Goal: Information Seeking & Learning: Learn about a topic

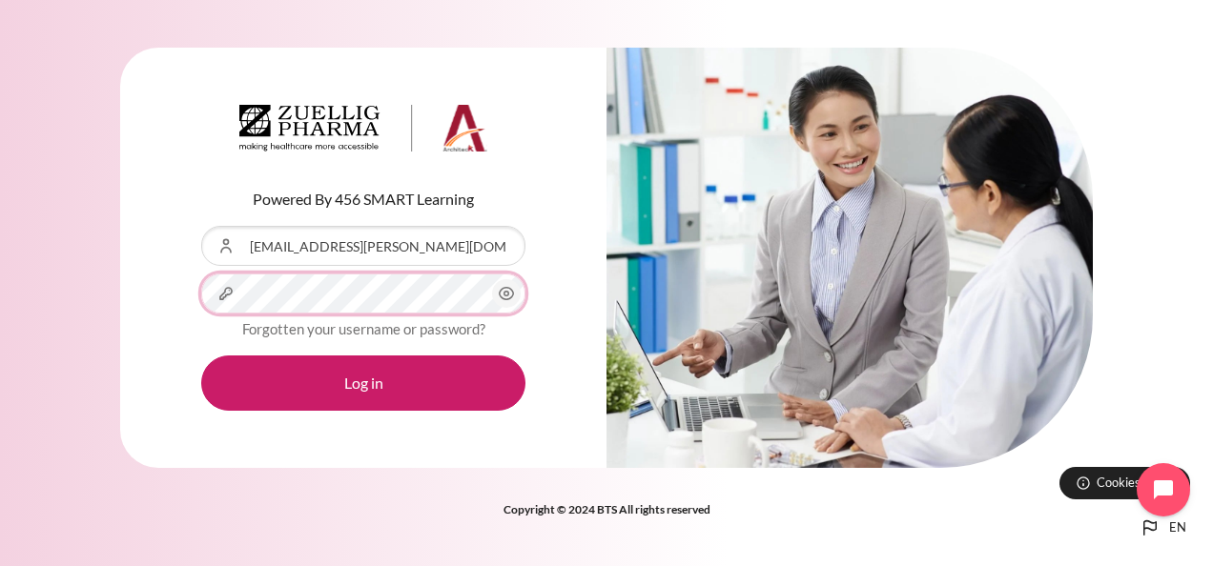
click at [201, 356] on button "Log in" at bounding box center [363, 383] width 324 height 55
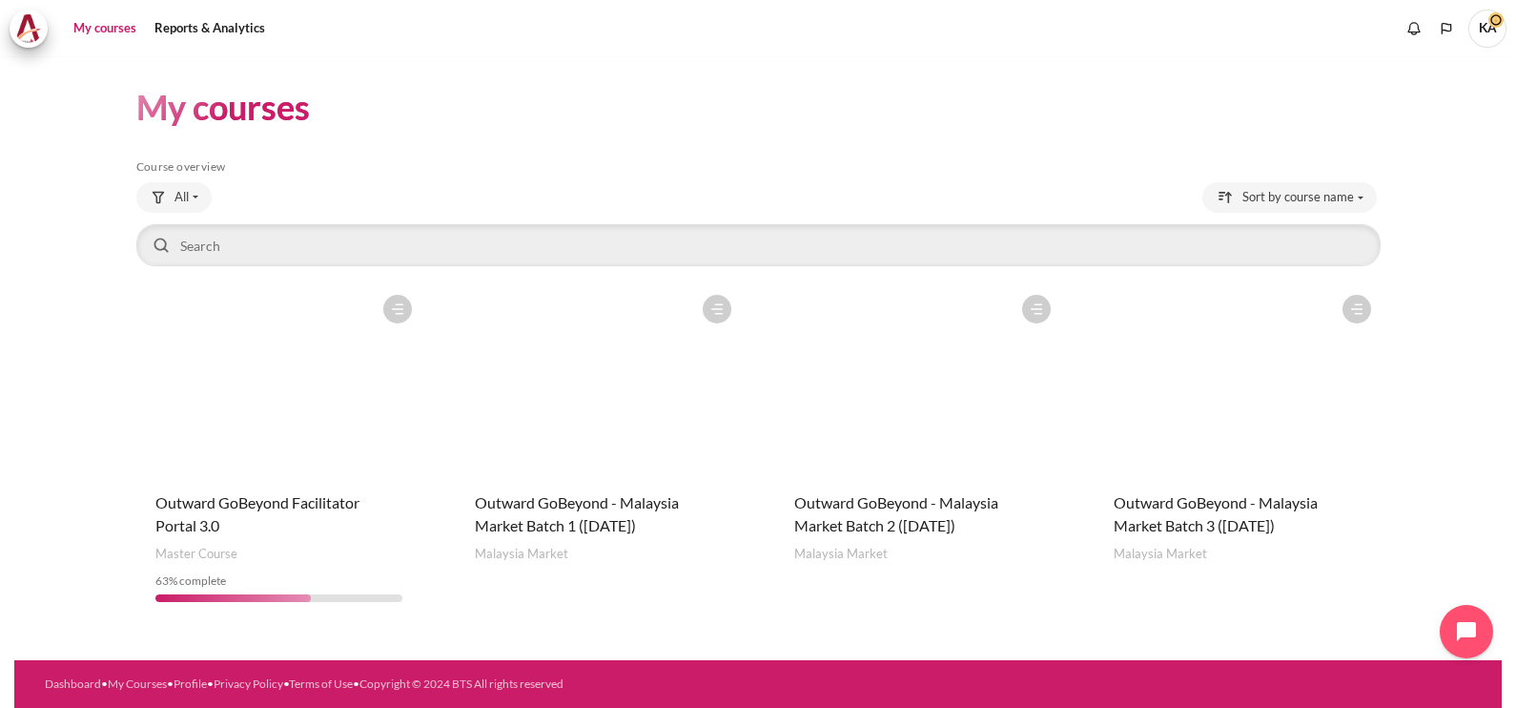
drag, startPoint x: 1107, startPoint y: 2, endPoint x: 59, endPoint y: 593, distance: 1203.2
click at [59, 565] on section "My courses Skip Course overview Course overview All" at bounding box center [757, 352] width 1487 height 593
click at [1212, 433] on figure "Content" at bounding box center [1237, 380] width 285 height 191
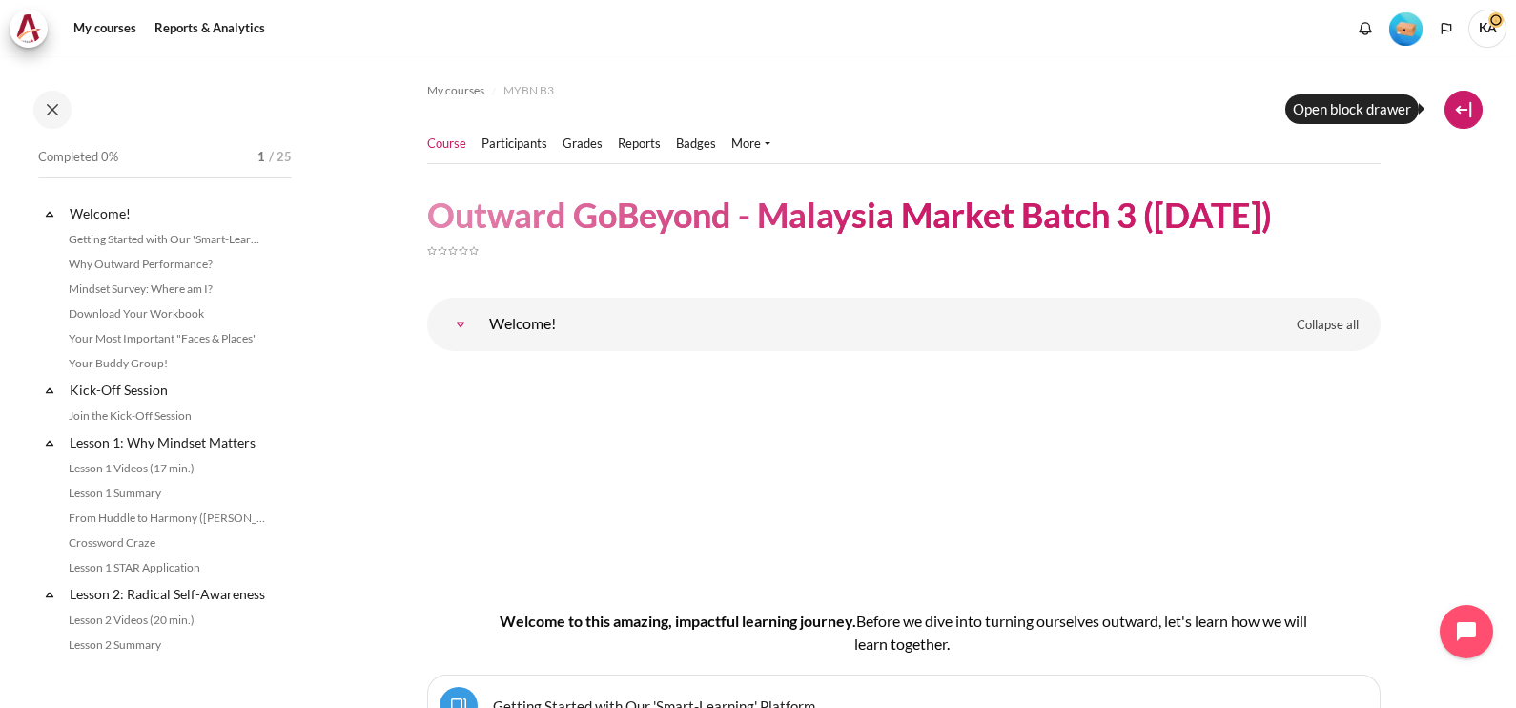
click at [1459, 103] on button at bounding box center [1464, 110] width 38 height 38
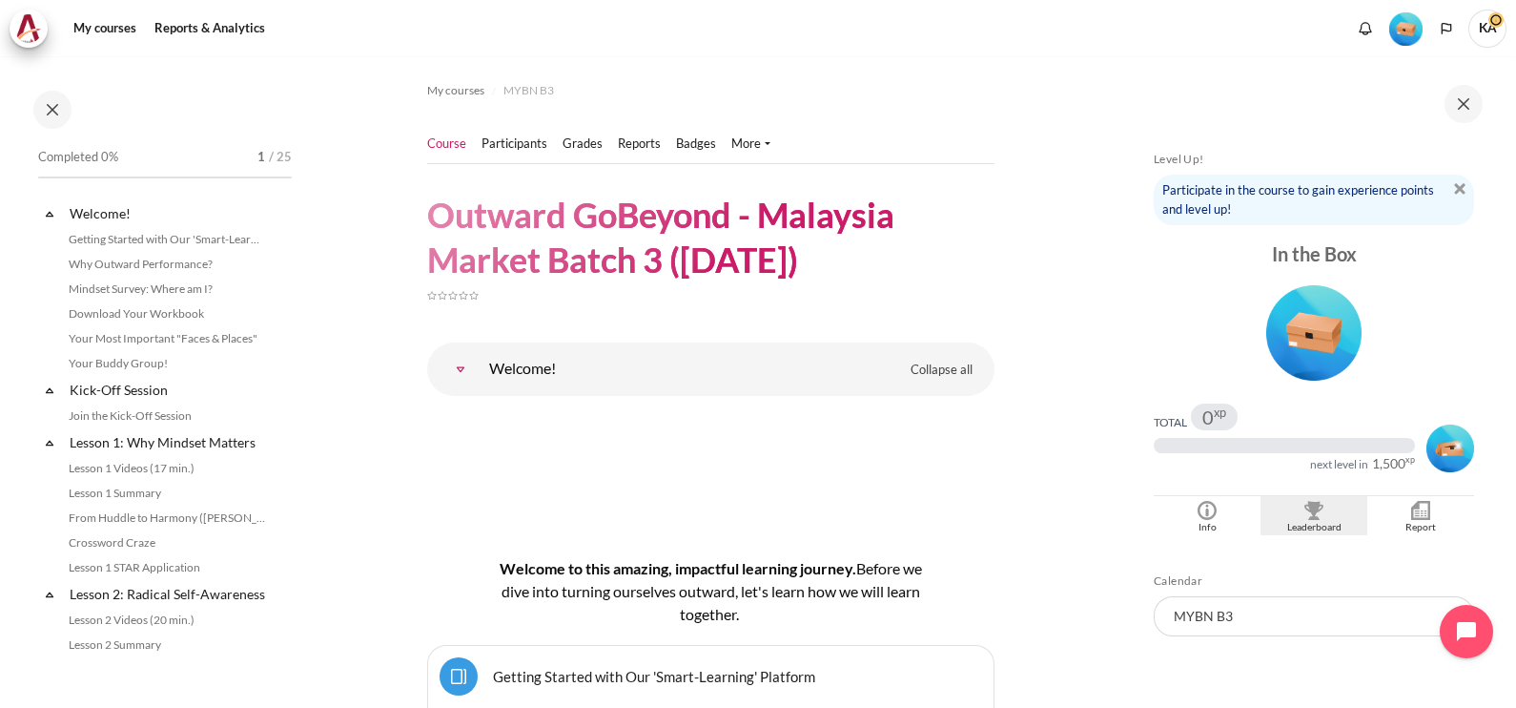
click at [1303, 520] on div "Leaderboard" at bounding box center [1313, 527] width 97 height 15
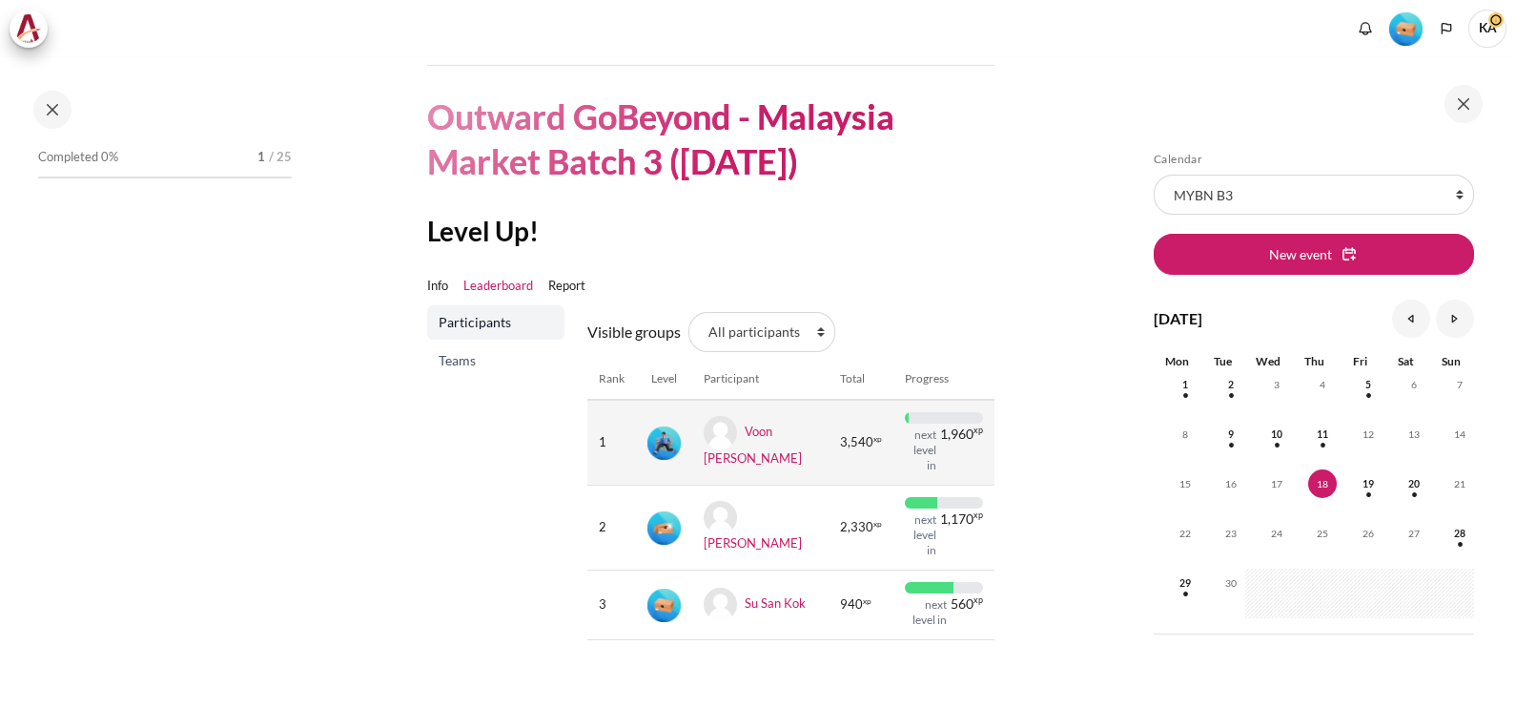
scroll to position [124, 0]
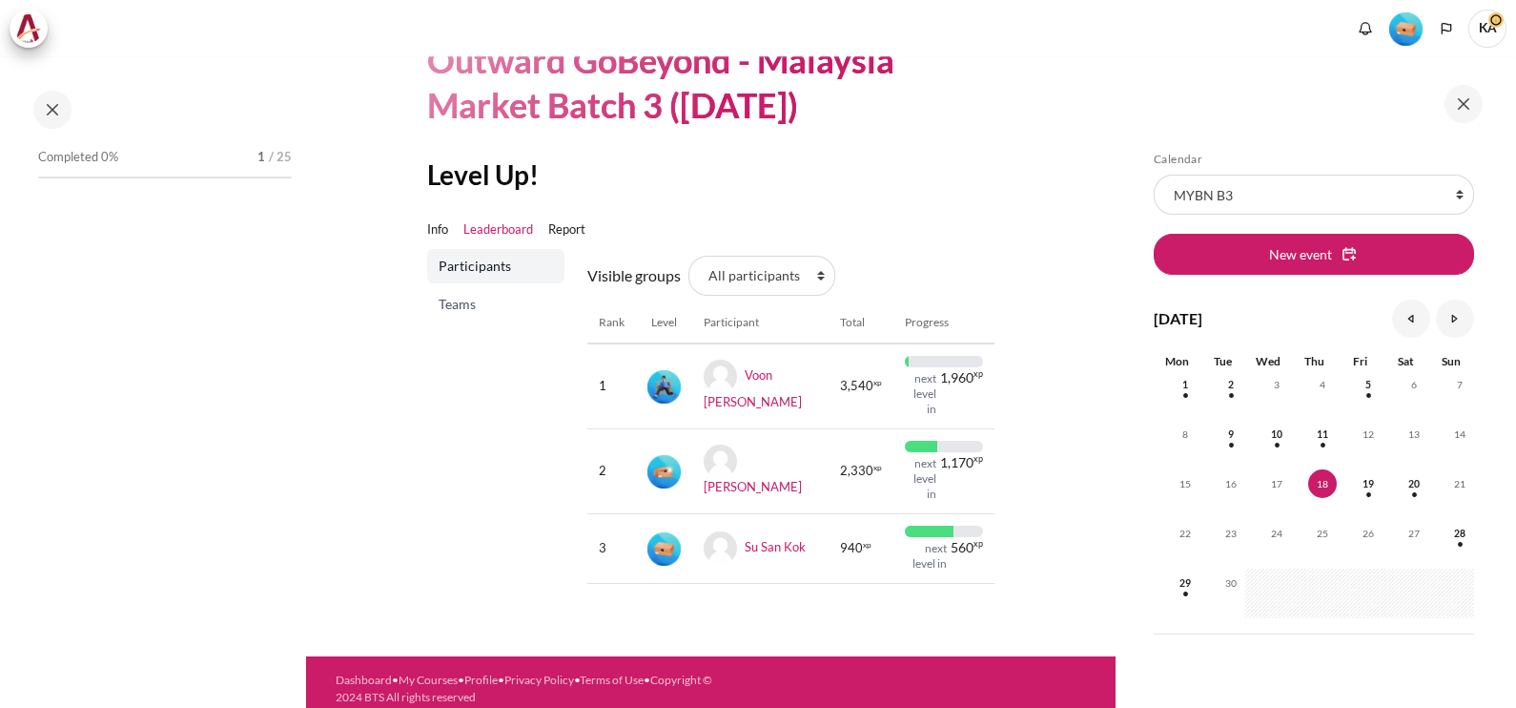
click at [901, 266] on div "Visible groups All participants 1 2 3 3 4 Rank Level Participant Total Progress…" at bounding box center [790, 424] width 407 height 350
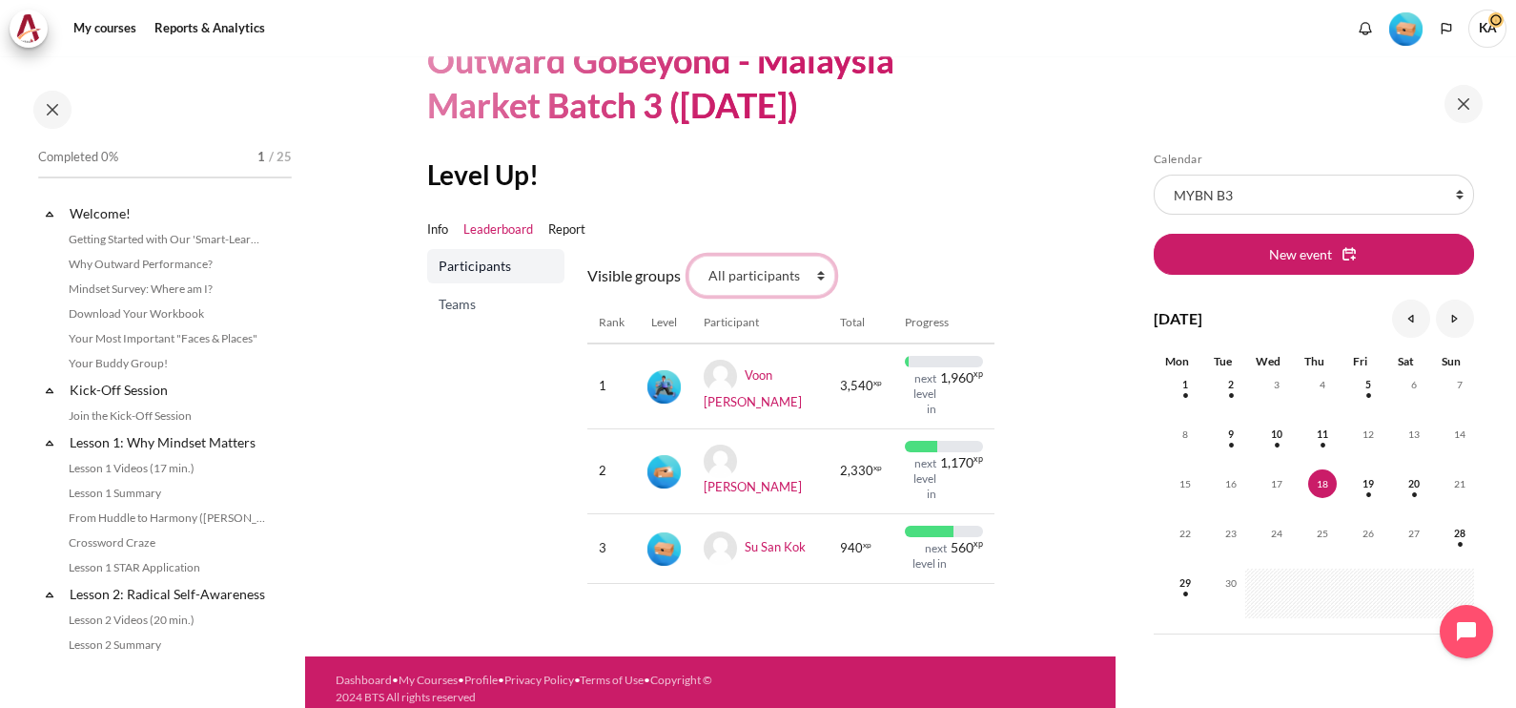
click at [769, 277] on select "All participants 1 2 3 3 4" at bounding box center [761, 276] width 147 height 40
click at [688, 256] on select "All participants 1 2 3 3 4" at bounding box center [761, 276] width 147 height 40
click at [1036, 191] on section "Course Participants" at bounding box center [710, 279] width 810 height 695
click at [781, 277] on select "All participants 1 2 3 3 4" at bounding box center [761, 276] width 147 height 40
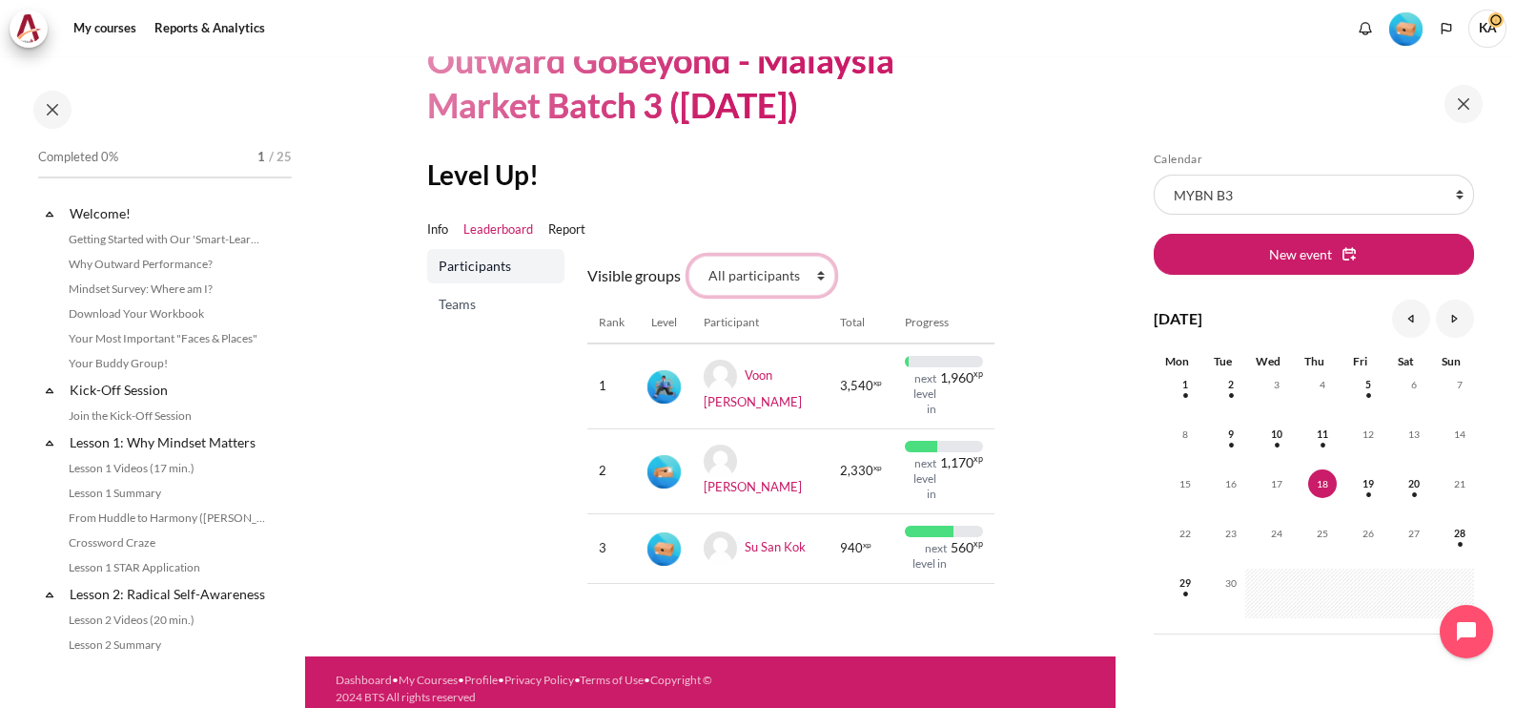
select select "4961"
click at [688, 256] on select "All participants 1 2 3 3 4" at bounding box center [761, 276] width 147 height 40
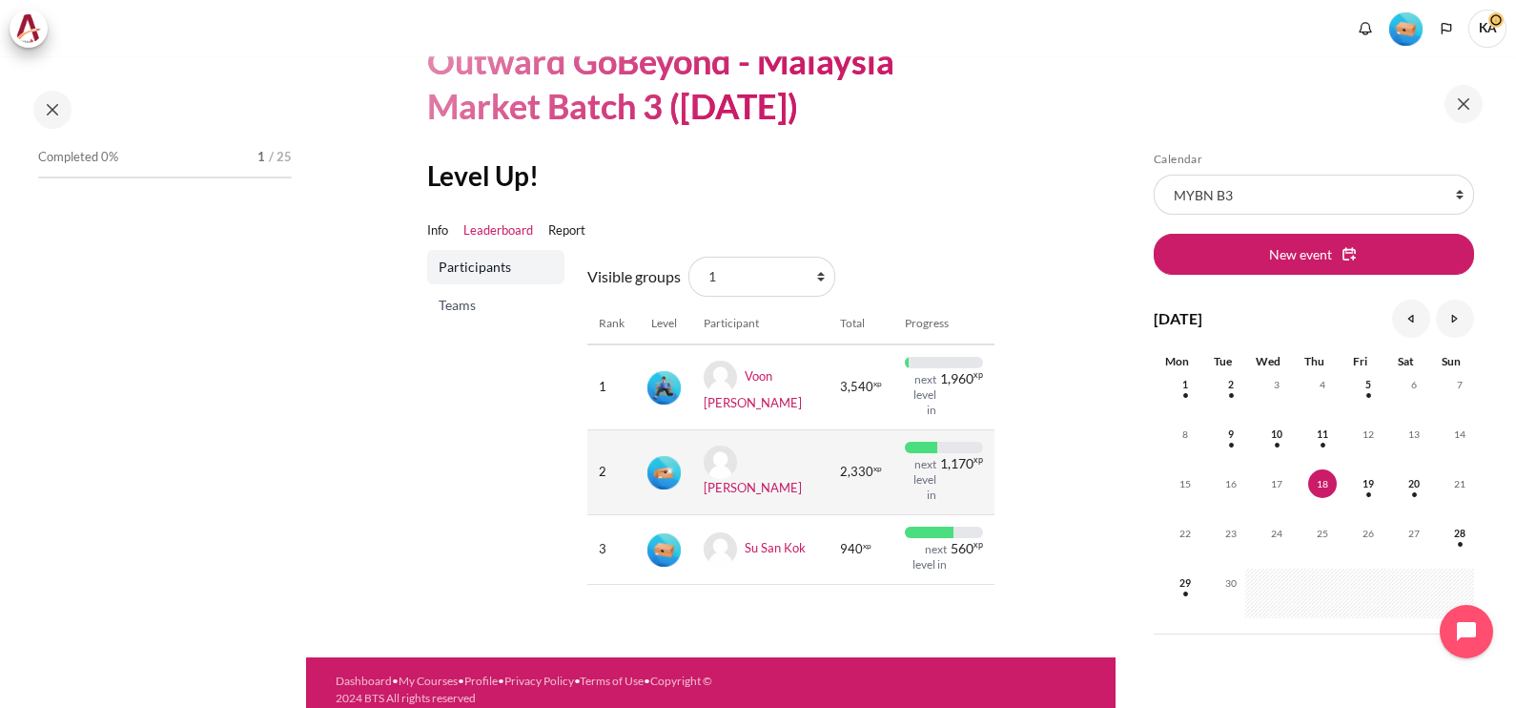
scroll to position [124, 0]
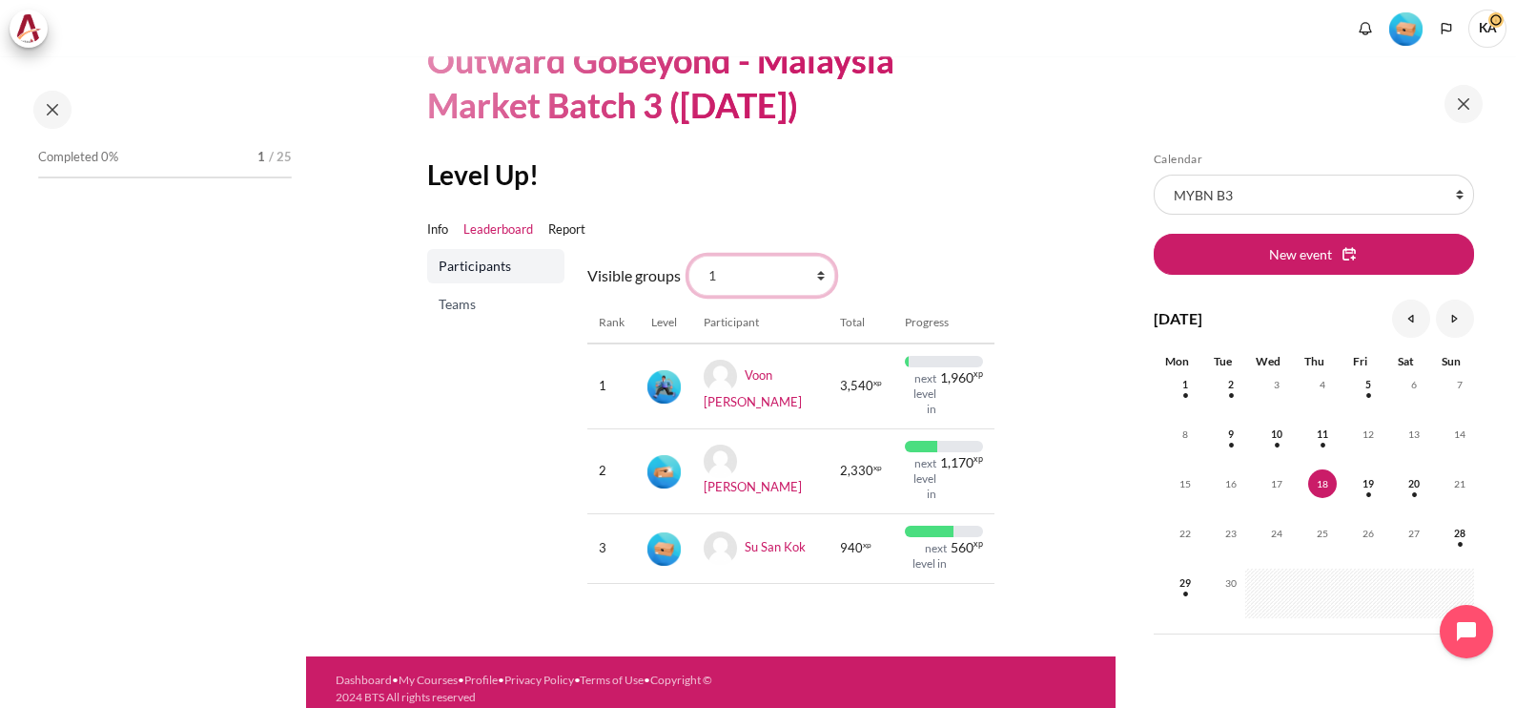
click at [781, 277] on select "All participants 1 2 3 3 4" at bounding box center [761, 276] width 147 height 40
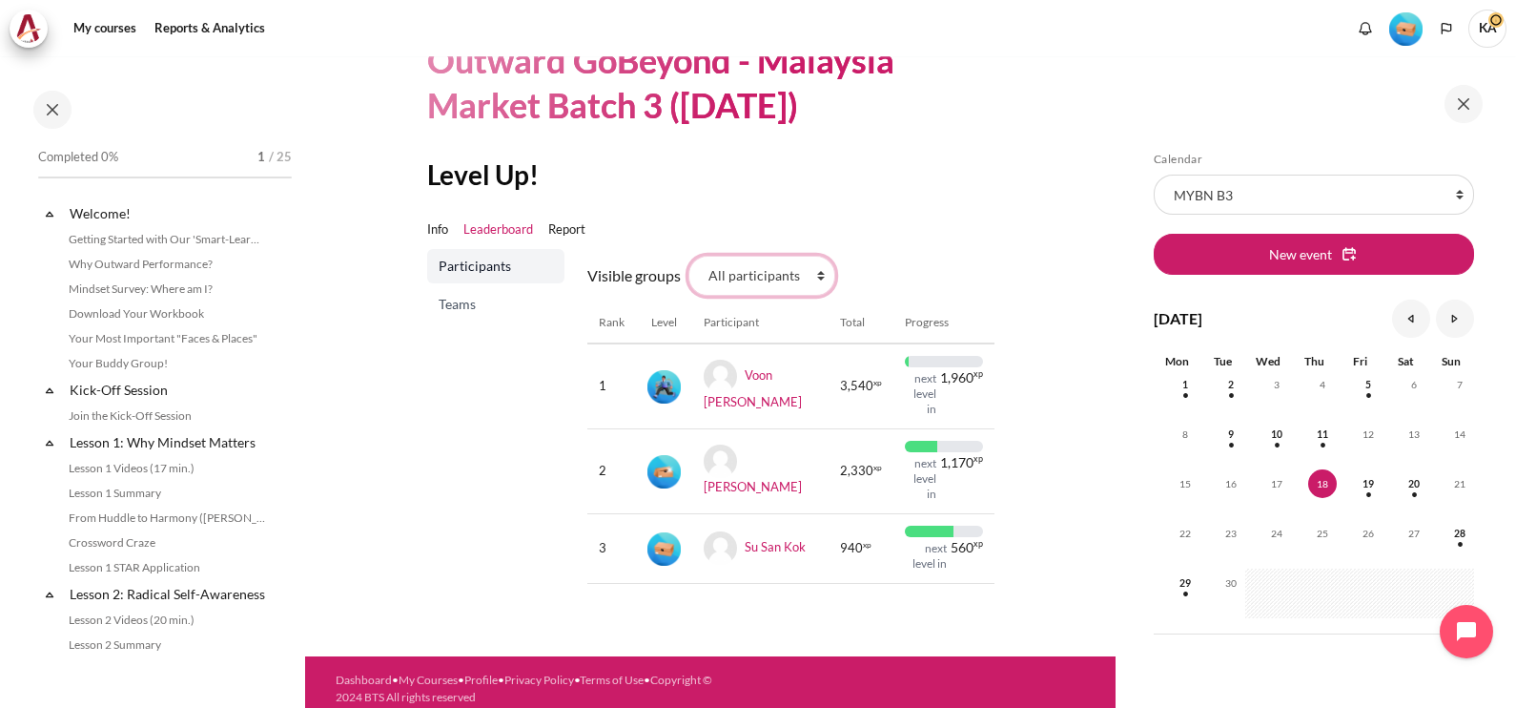
click at [688, 256] on select "All participants 1 2 3 3 4" at bounding box center [761, 276] width 147 height 40
click at [806, 267] on select "All participants 1 2 3 3 4" at bounding box center [761, 276] width 147 height 40
click at [688, 256] on select "All participants 1 2 3 3 4" at bounding box center [761, 276] width 147 height 40
click at [960, 238] on ul "Info Leaderboard Report" at bounding box center [710, 230] width 567 height 38
click at [758, 277] on select "All participants 1 2 3 3 4" at bounding box center [761, 276] width 147 height 40
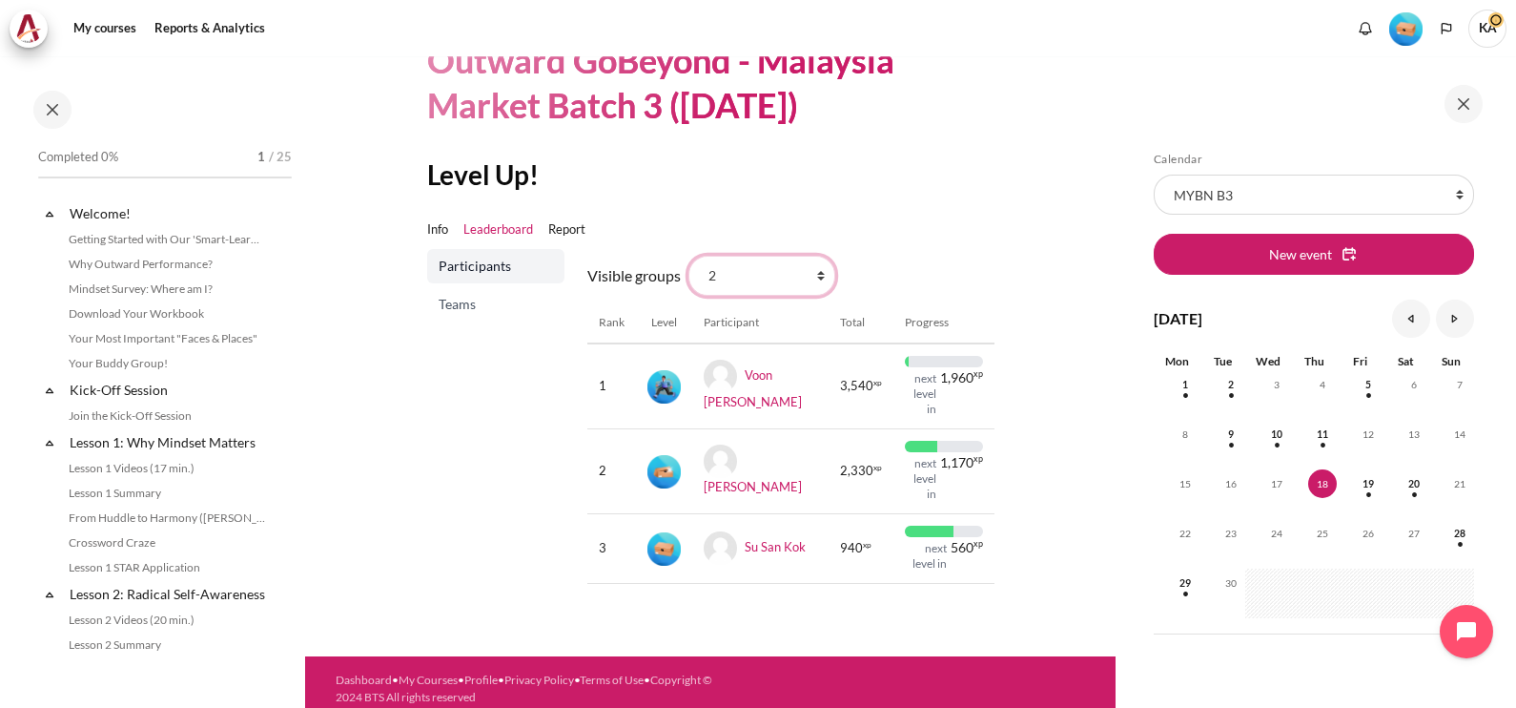
select select "4979"
click at [688, 256] on select "All participants 1 2 3 3 4" at bounding box center [761, 276] width 147 height 40
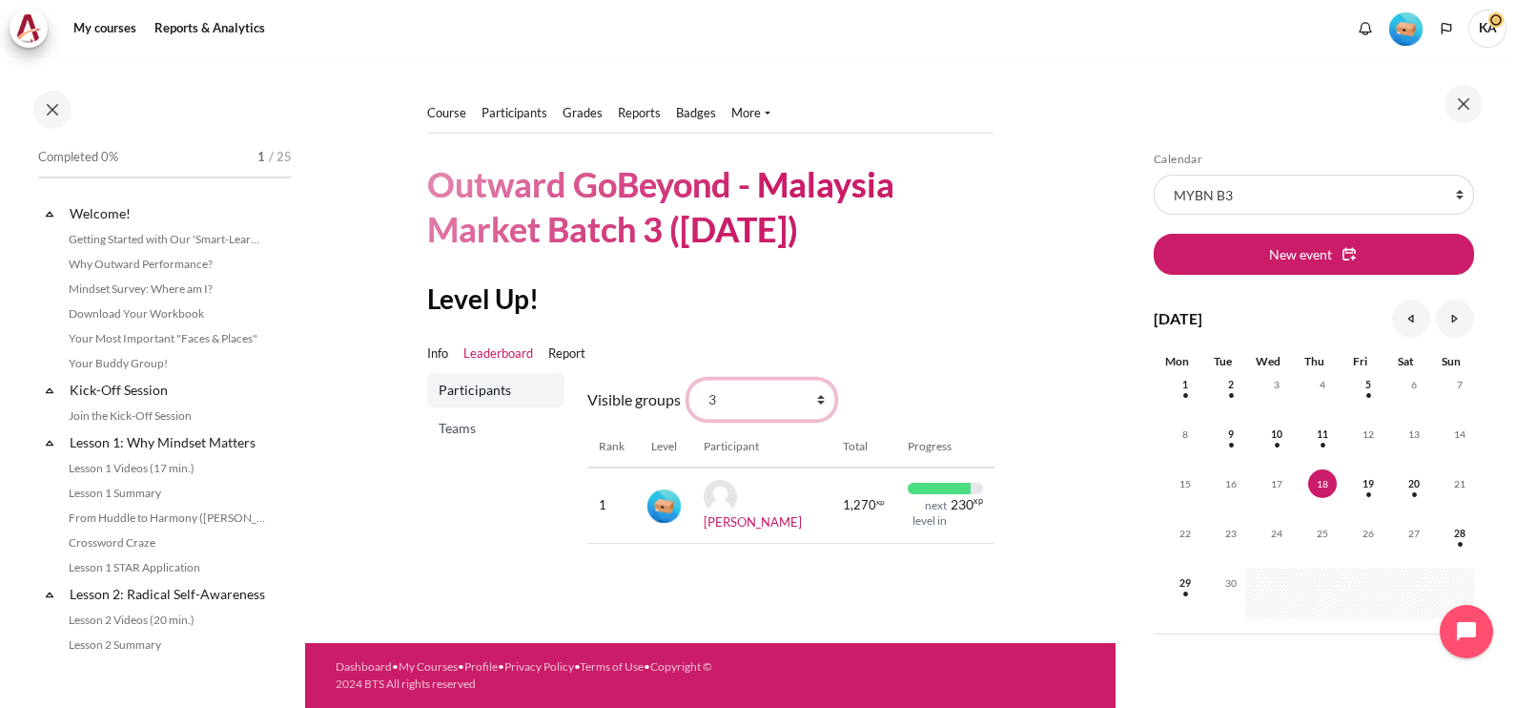
click at [768, 400] on select "All participants 1 2 3 3 4" at bounding box center [761, 399] width 147 height 40
select select "0"
click at [688, 379] on select "All participants 1 2 3 3 4" at bounding box center [761, 399] width 147 height 40
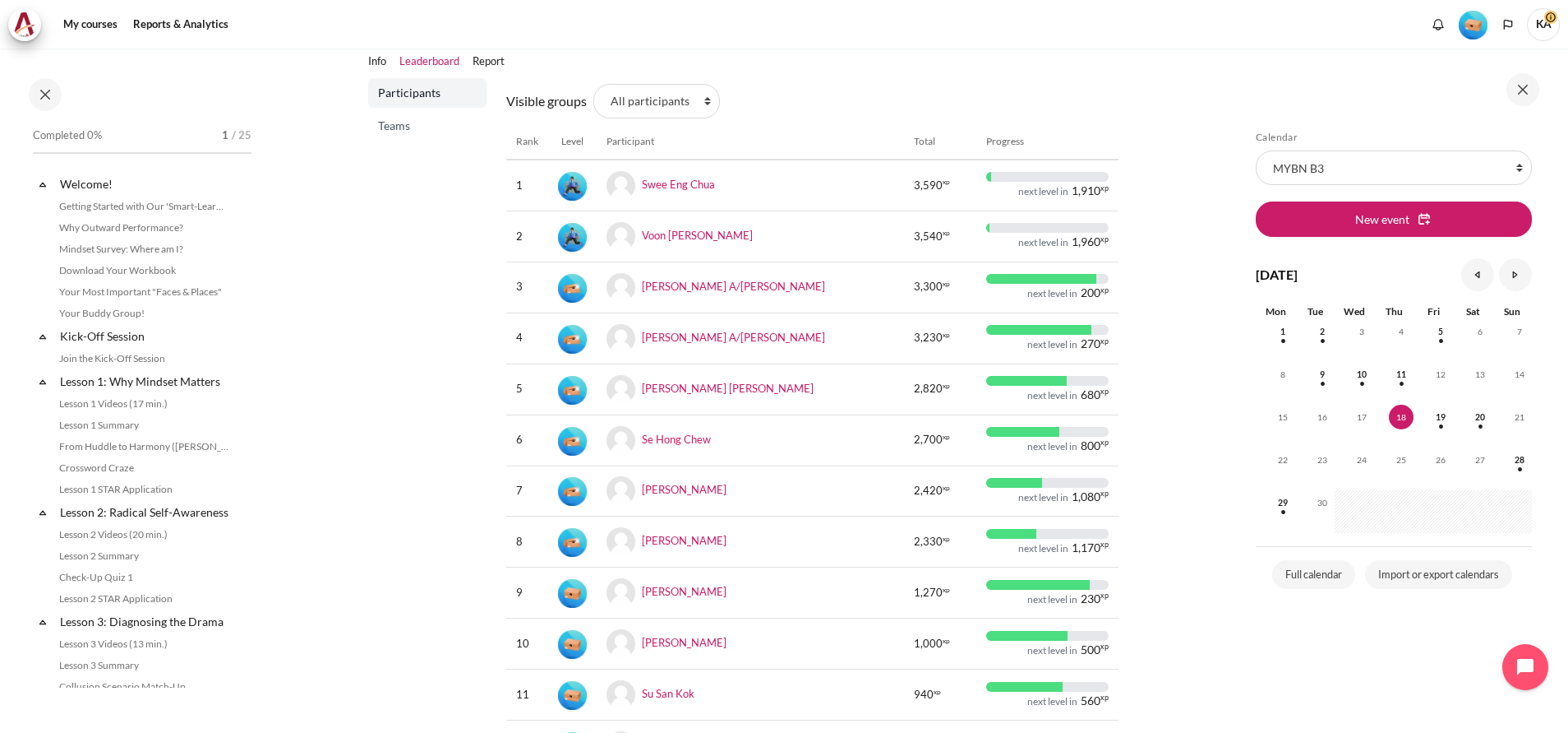
scroll to position [205, 0]
drag, startPoint x: 1258, startPoint y: 0, endPoint x: 385, endPoint y: 456, distance: 984.9
click at [385, 456] on div "Participants Teams" at bounding box center [427, 481] width 118 height 808
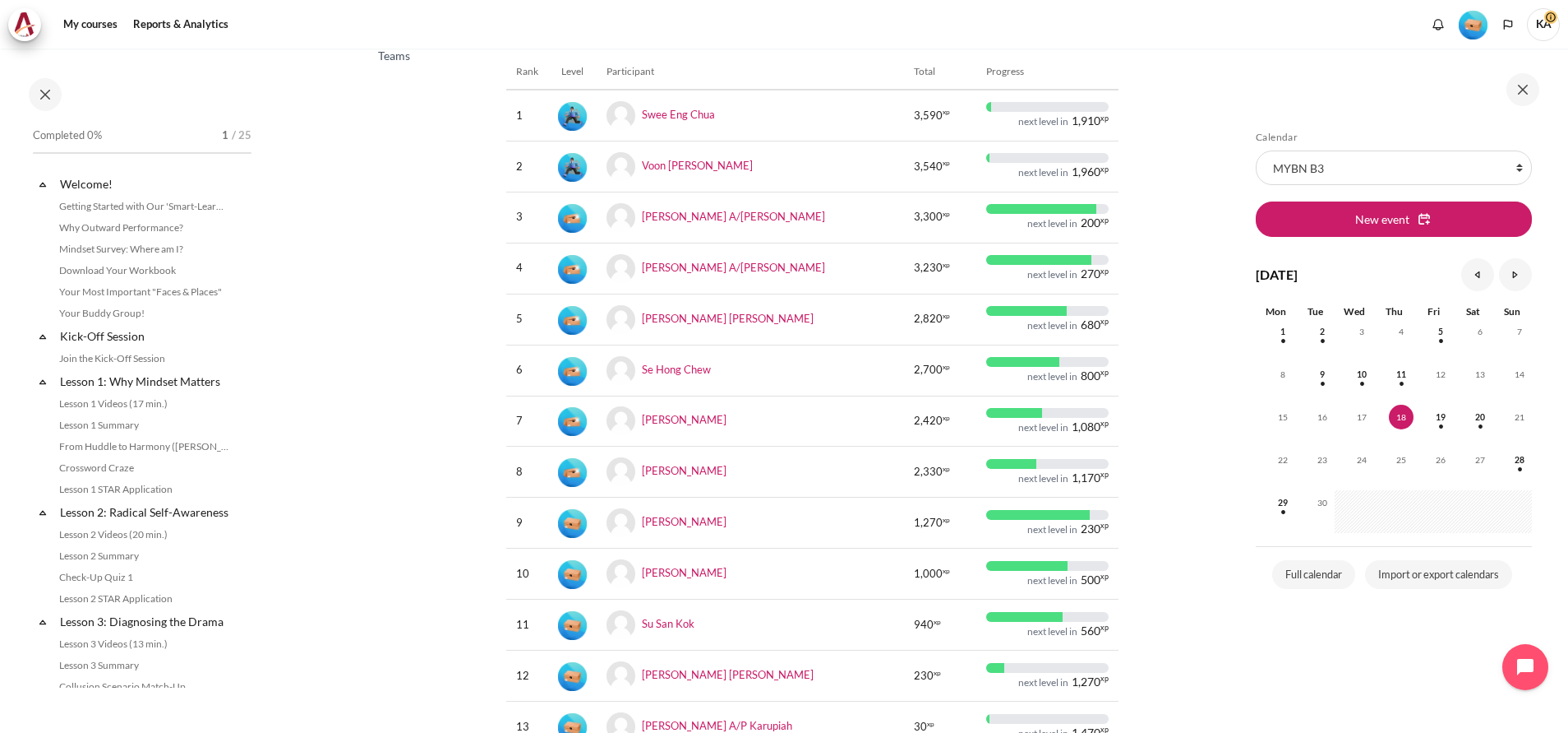
scroll to position [241, 0]
